Goal: Task Accomplishment & Management: Use online tool/utility

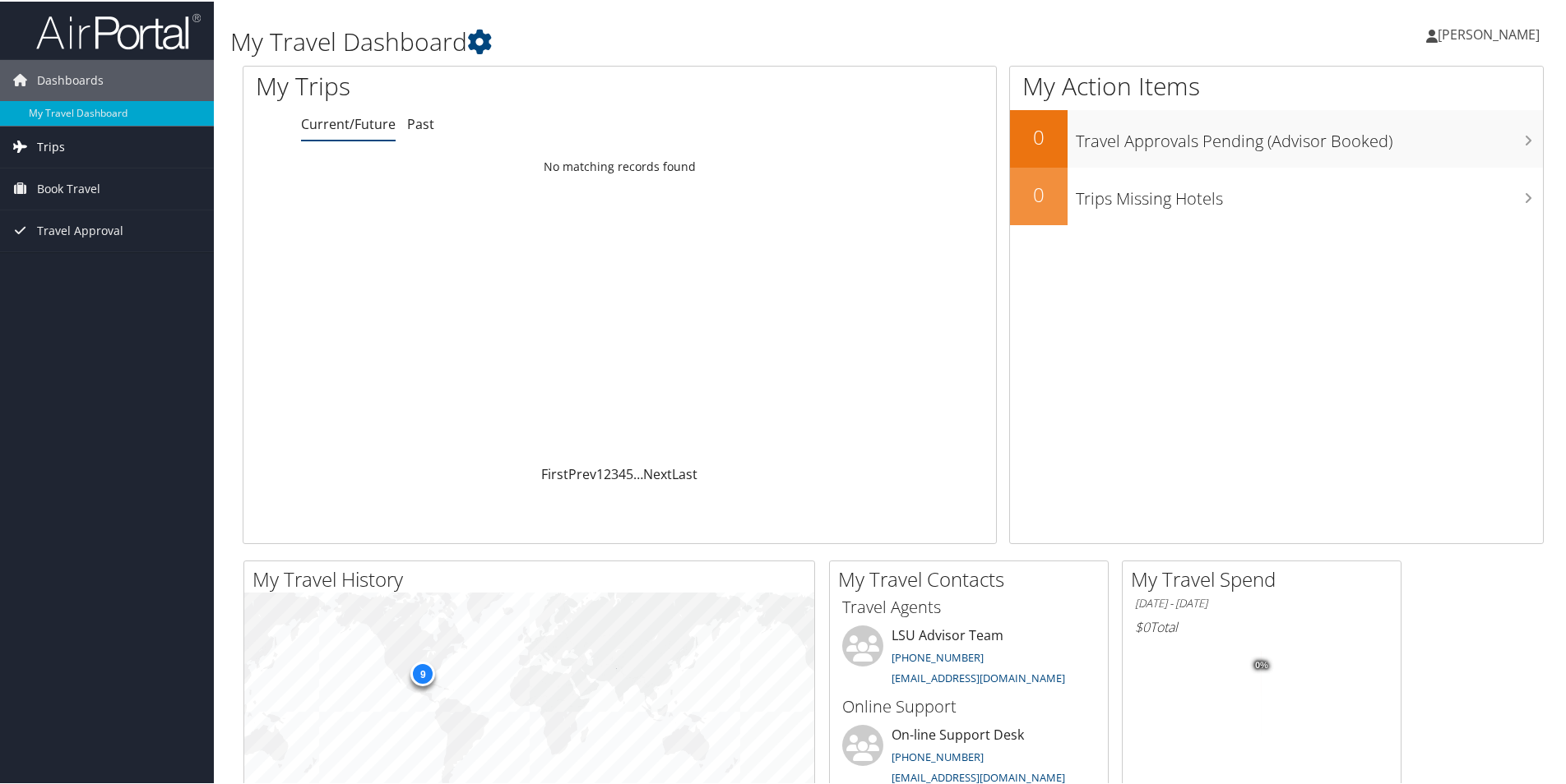
click at [59, 144] on span "Trips" at bounding box center [51, 145] width 28 height 41
click at [63, 201] on link "Past Trips" at bounding box center [106, 202] width 214 height 24
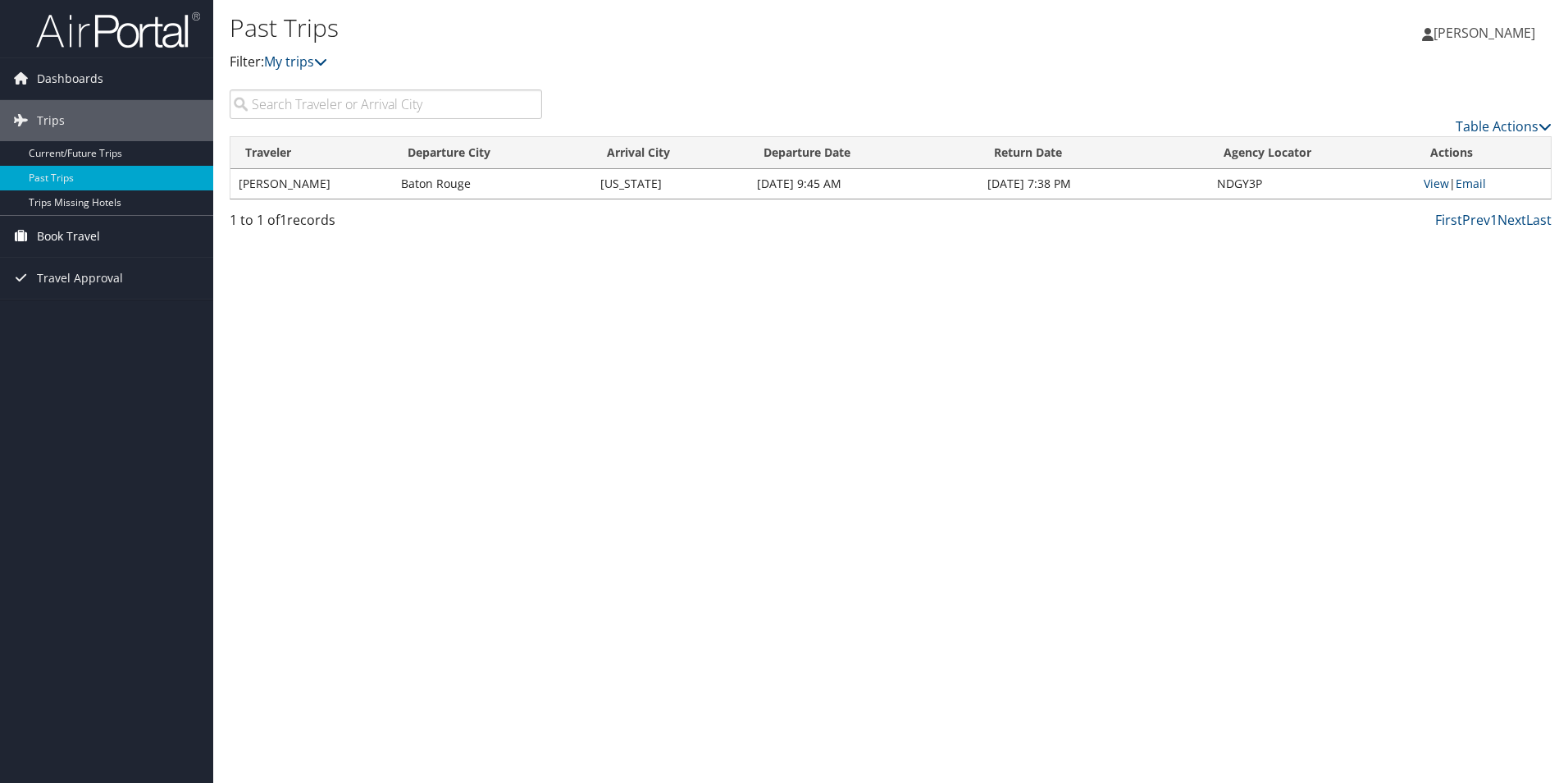
click at [43, 237] on span "Book Travel" at bounding box center [68, 236] width 63 height 41
click at [67, 263] on link "Approval Request (Beta)" at bounding box center [106, 268] width 213 height 24
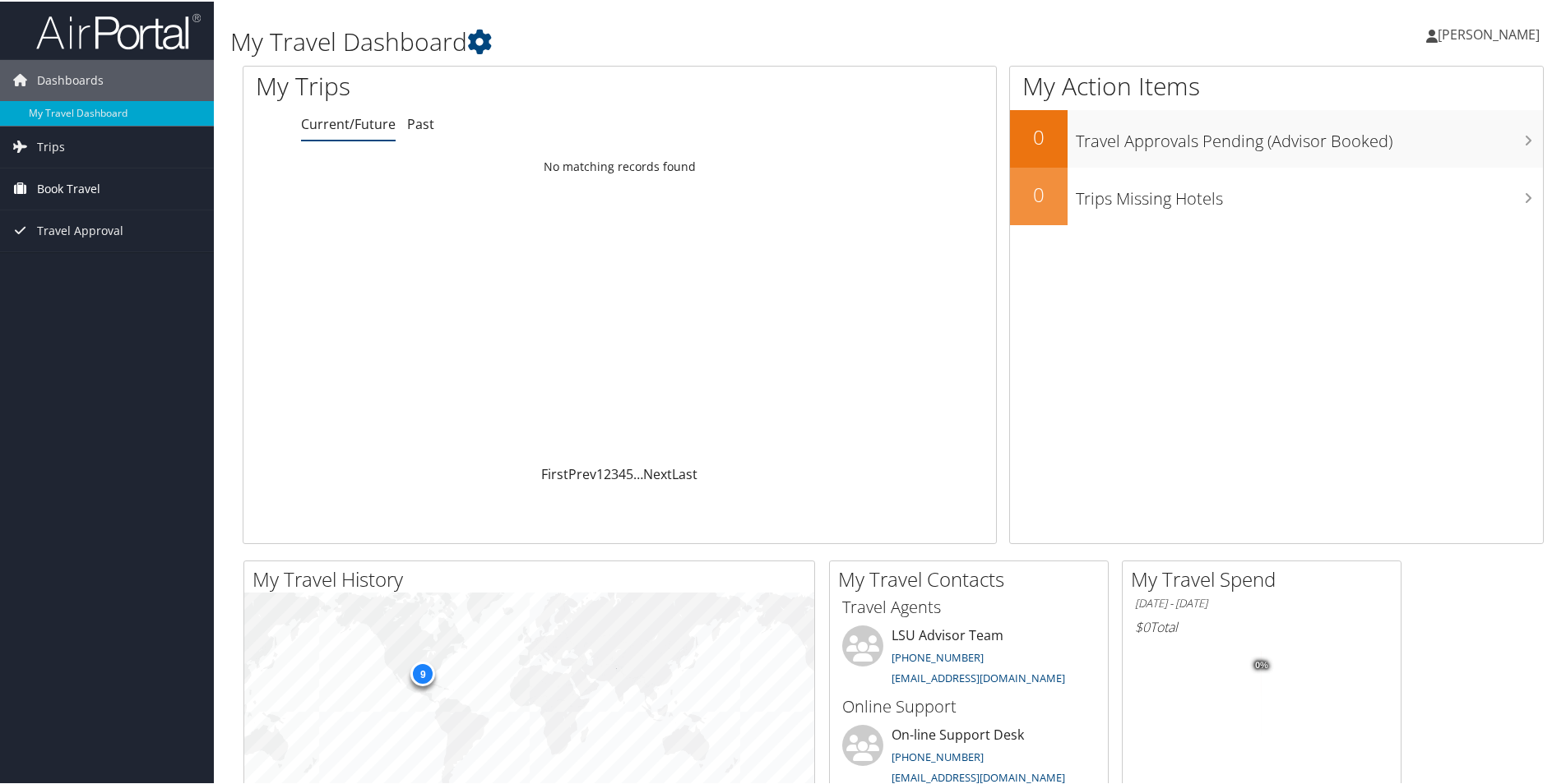
click at [79, 188] on span "Book Travel" at bounding box center [68, 187] width 63 height 41
click at [94, 241] on link "Book/Manage Online Trips" at bounding box center [106, 244] width 214 height 24
